Goal: Entertainment & Leisure: Consume media (video, audio)

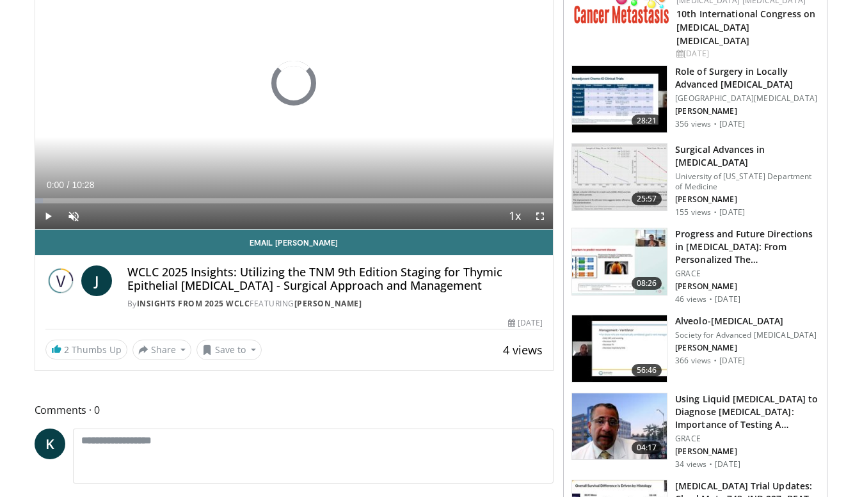
scroll to position [193, 0]
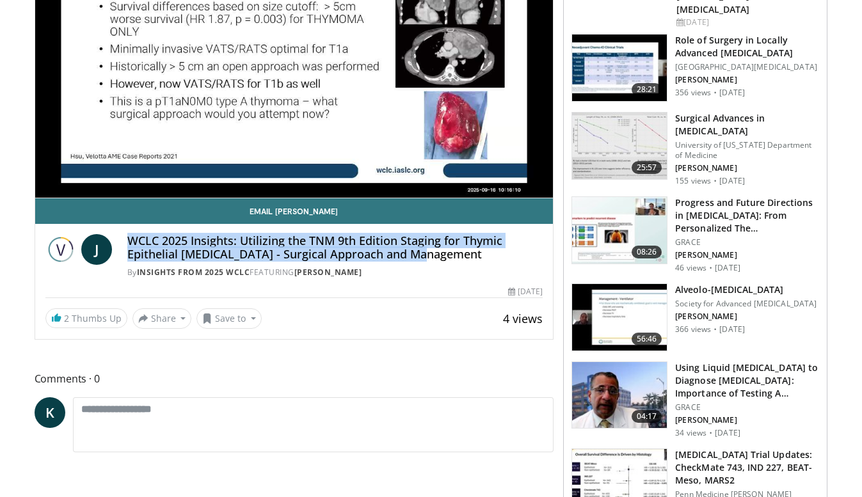
copy h4 "WCLC 2025 Insights: Utilizing the TNM 9th Edition Staging for Thymic Epithelial…"
drag, startPoint x: 453, startPoint y: 256, endPoint x: 127, endPoint y: 242, distance: 325.9
click at [127, 242] on h4 "WCLC 2025 Insights: Utilizing the TNM 9th Edition Staging for Thymic Epithelial…" at bounding box center [335, 248] width 416 height 28
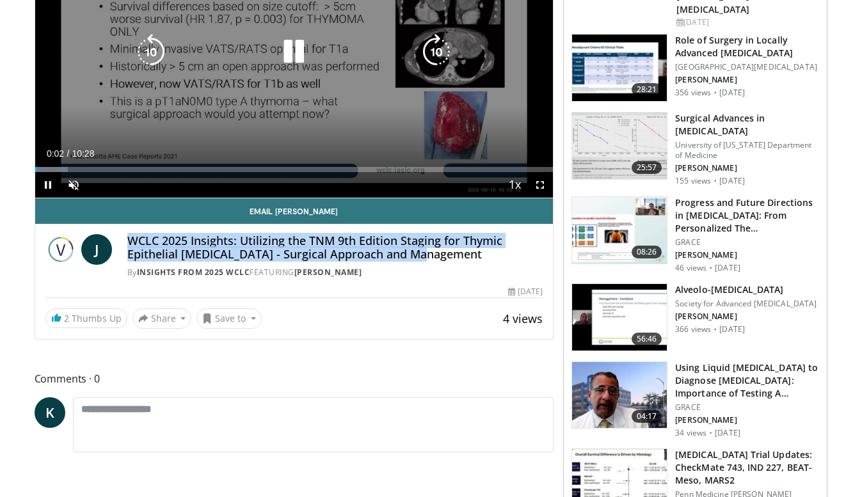
click at [286, 40] on icon "Video Player" at bounding box center [294, 52] width 36 height 36
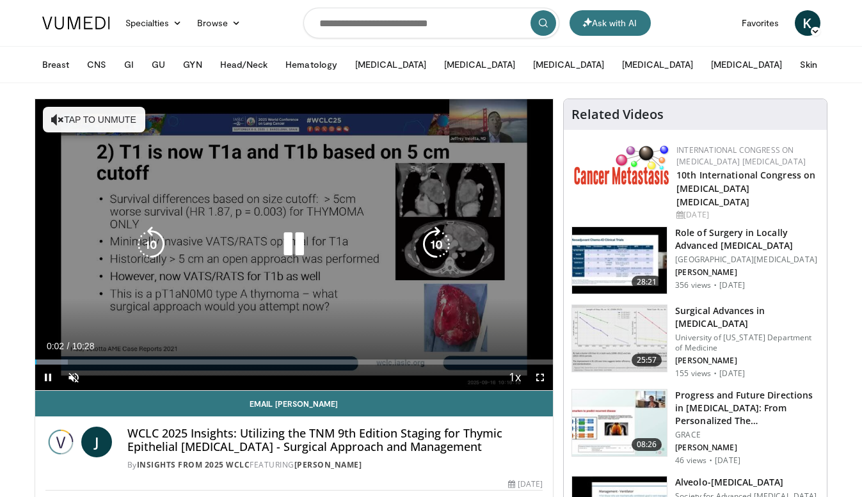
click at [68, 122] on button "Tap to unmute" at bounding box center [94, 120] width 102 height 26
click at [301, 241] on icon "Video Player" at bounding box center [294, 244] width 36 height 36
